Goal: Task Accomplishment & Management: Use online tool/utility

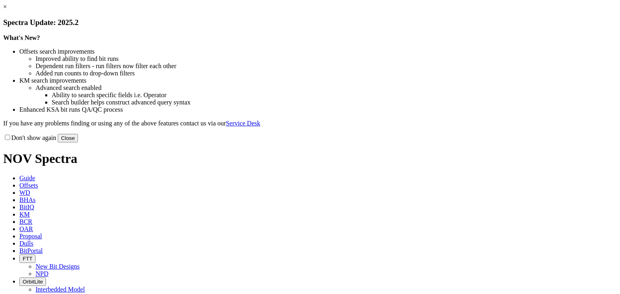
click at [78, 142] on button "Close" at bounding box center [68, 138] width 20 height 8
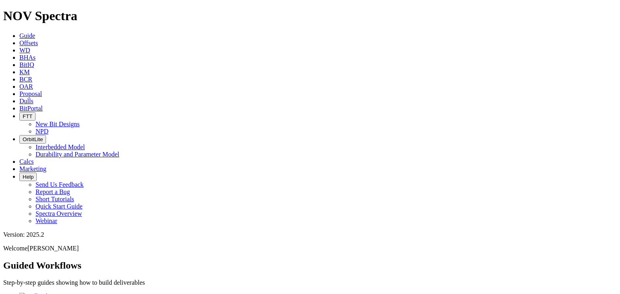
click at [38, 40] on link "Offsets" at bounding box center [28, 43] width 19 height 7
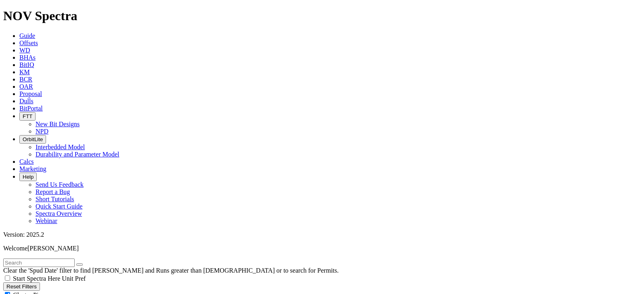
click at [81, 291] on div "Cluster Pins" at bounding box center [310, 295] width 614 height 8
checkbox input "false"
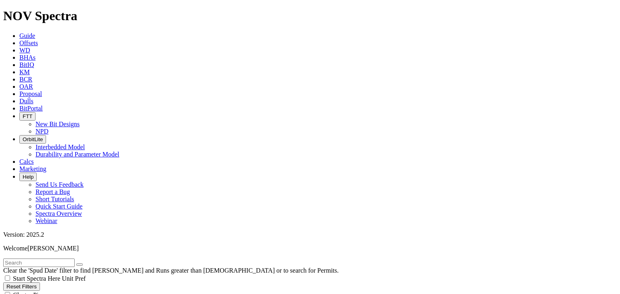
scroll to position [1263, 0]
click at [75, 259] on input "text" at bounding box center [38, 263] width 71 height 8
type input "botanza"
click at [84, 264] on button "submit" at bounding box center [87, 265] width 6 height 2
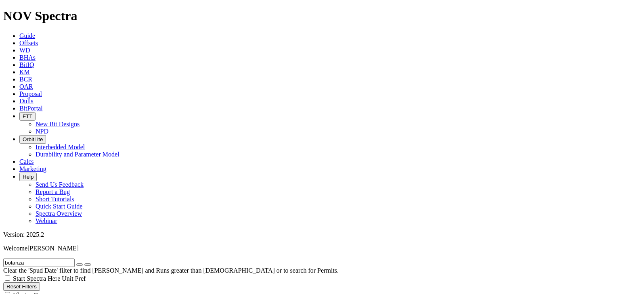
scroll to position [452, 0]
type input "4000"
checkbox input "false"
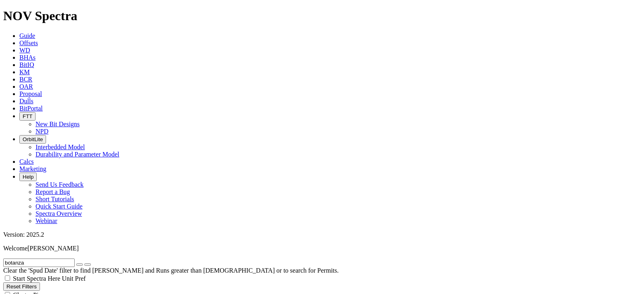
scroll to position [603, 0]
type input "4000"
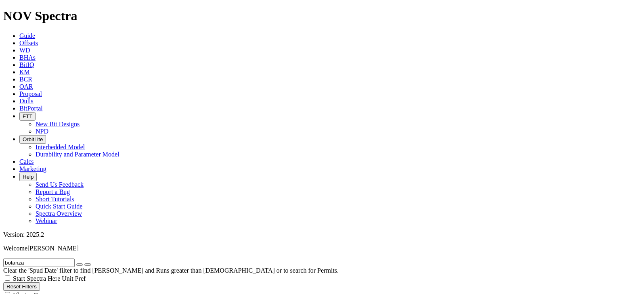
type input "6000"
type input "1"
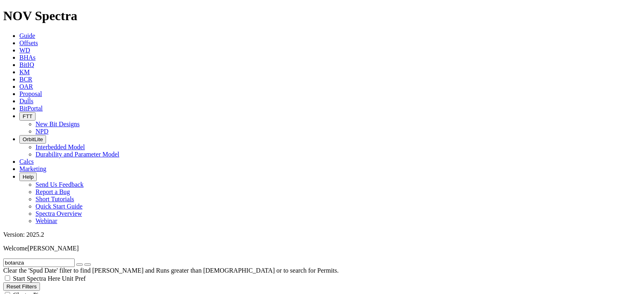
type input "6000"
type input "6999"
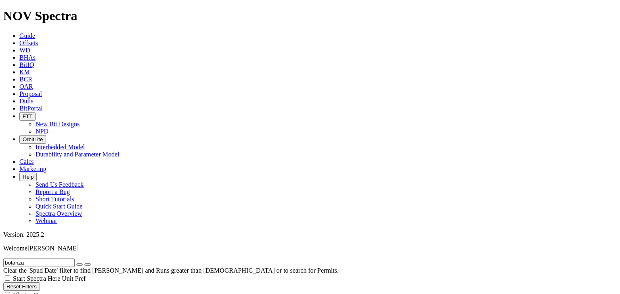
drag, startPoint x: 55, startPoint y: 172, endPoint x: 65, endPoint y: 178, distance: 12.1
type input "4000"
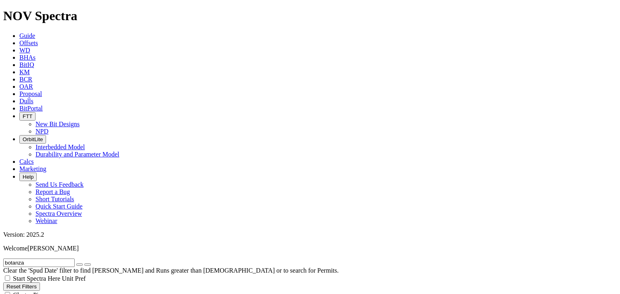
select select "? number:8.75 ?"
click at [80, 265] on icon "button" at bounding box center [80, 265] width 0 height 0
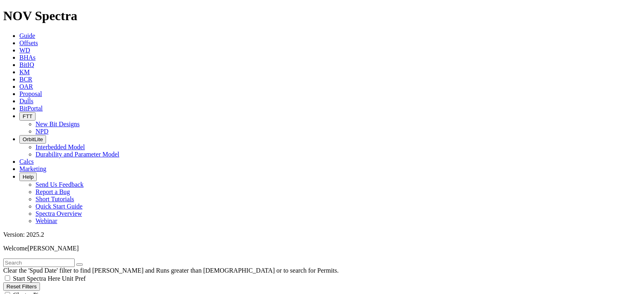
drag, startPoint x: 54, startPoint y: 189, endPoint x: 48, endPoint y: 190, distance: 5.3
type input "3600"
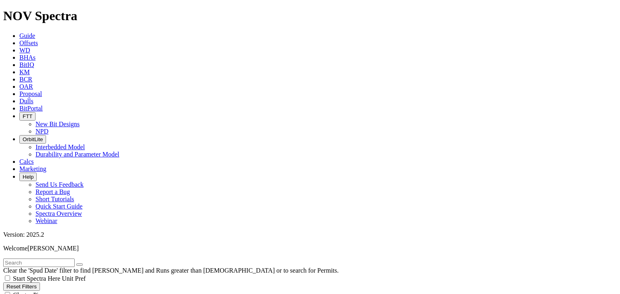
scroll to position [594, 0]
type input "5000"
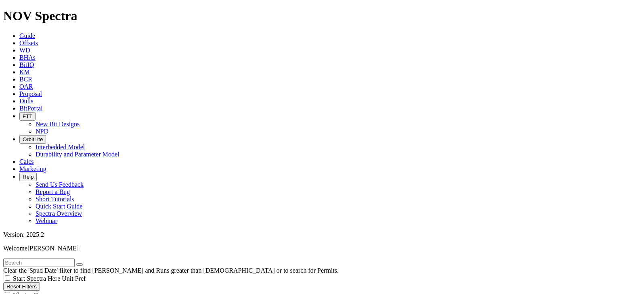
scroll to position [668, 0]
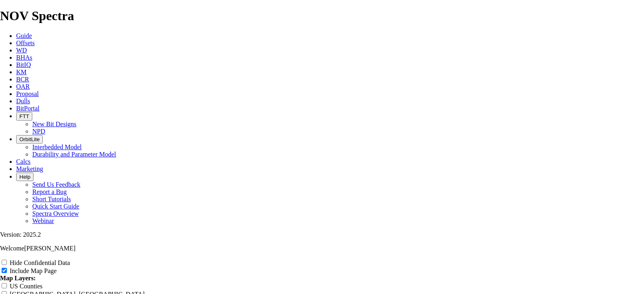
scroll to position [1356, 0]
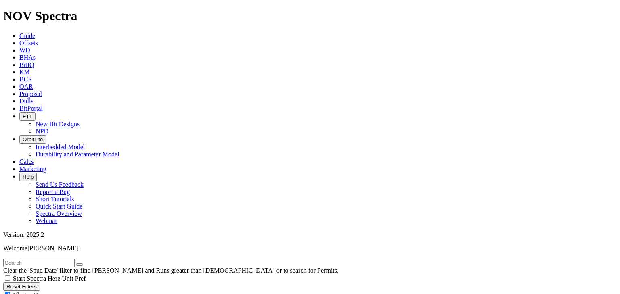
scroll to position [301, 0]
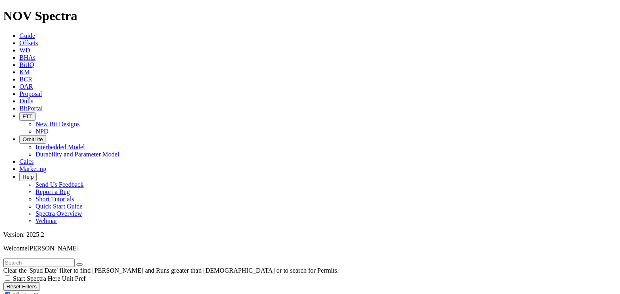
drag, startPoint x: 123, startPoint y: 178, endPoint x: 106, endPoint y: 178, distance: 17.0
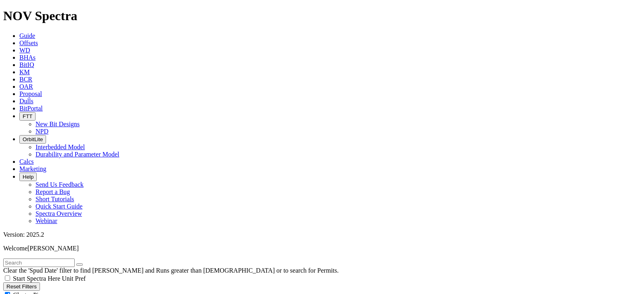
drag, startPoint x: 48, startPoint y: 179, endPoint x: 60, endPoint y: 180, distance: 12.2
type input "190"
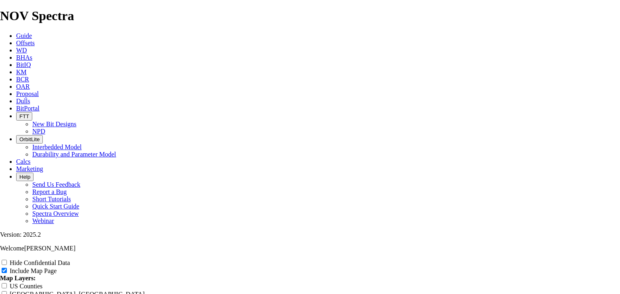
scroll to position [1281, 0]
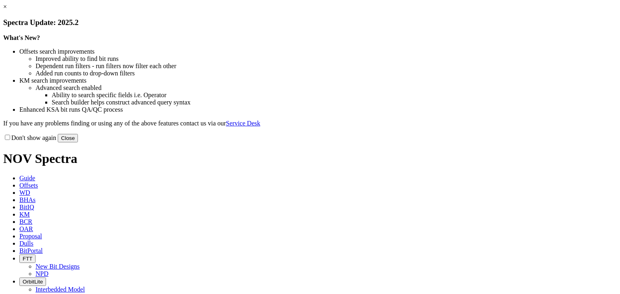
click at [78, 142] on button "Close" at bounding box center [68, 138] width 20 height 8
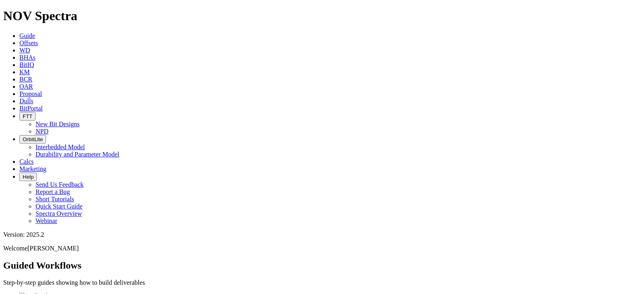
click at [19, 40] on icon at bounding box center [19, 43] width 0 height 7
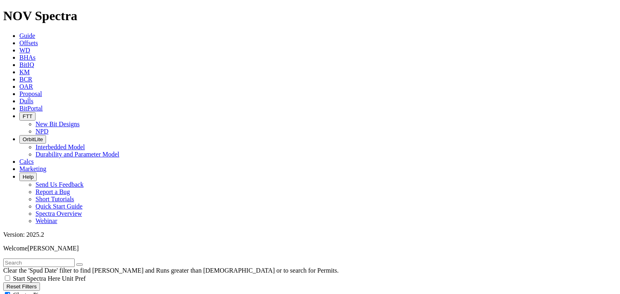
click at [18, 259] on input "text" at bounding box center [38, 263] width 71 height 8
click at [35, 259] on input "Botanza" at bounding box center [38, 263] width 71 height 8
type input "Botanza ST f"
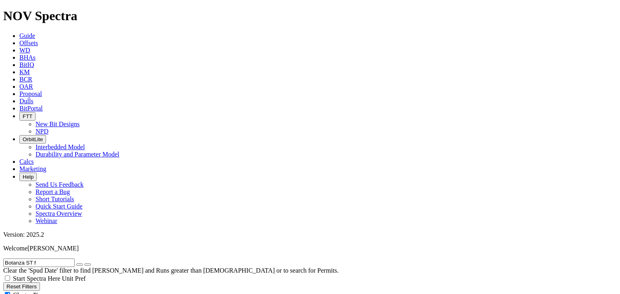
scroll to position [75, 0]
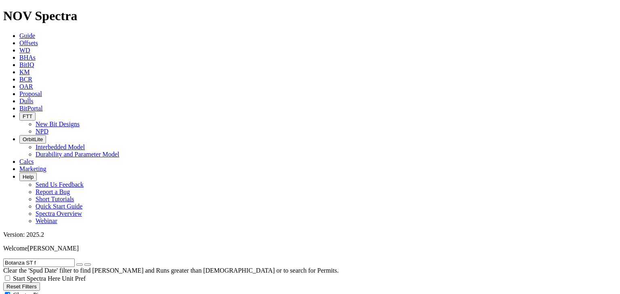
scroll to position [228, 0]
select select "8.75"
checkbox input "false"
select select "? number:8.75 ?"
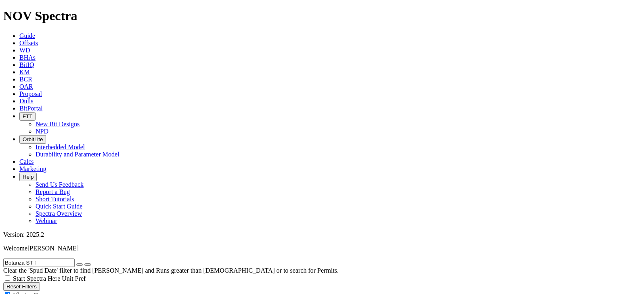
scroll to position [529, 0]
type input "4000"
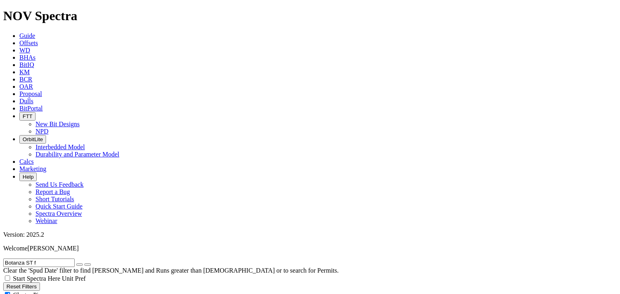
scroll to position [604, 0]
type input "6999"
type input "5000"
